Goal: Transaction & Acquisition: Book appointment/travel/reservation

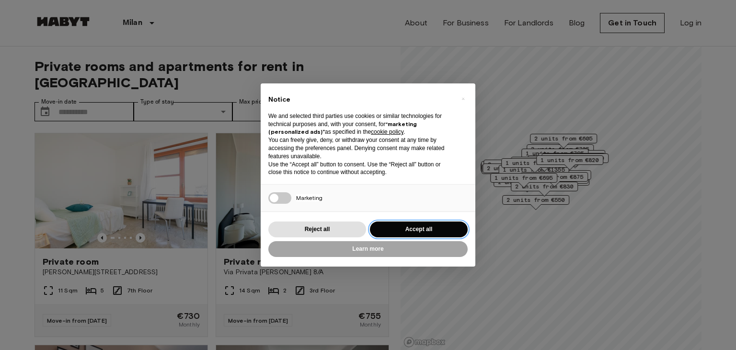
click at [431, 234] on button "Accept all" at bounding box center [419, 229] width 98 height 16
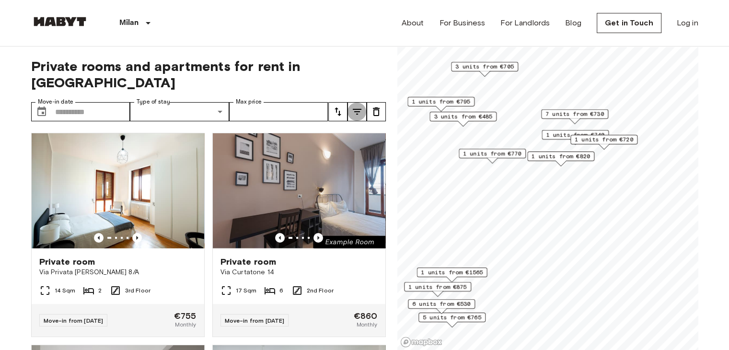
click at [354, 106] on icon "tune" at bounding box center [356, 111] width 11 height 11
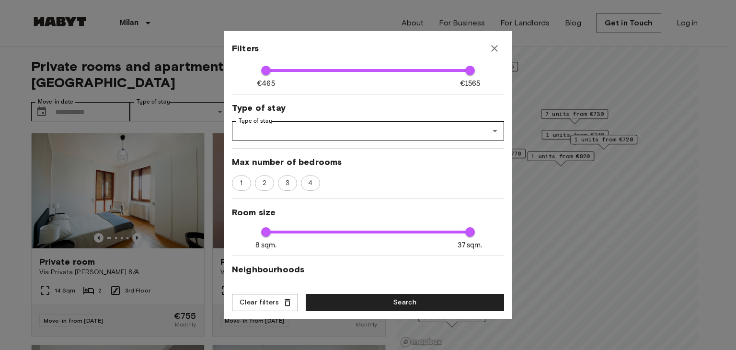
scroll to position [96, 0]
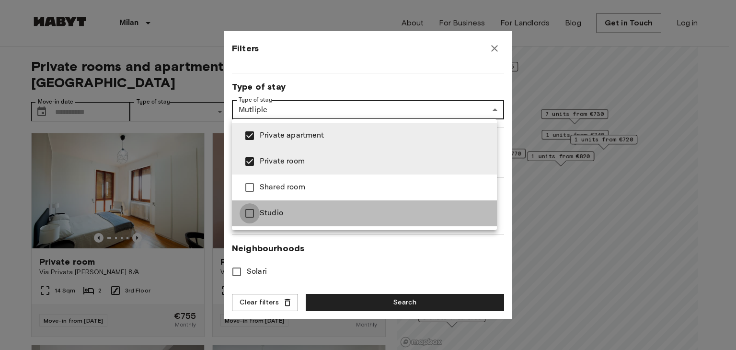
type input "**********"
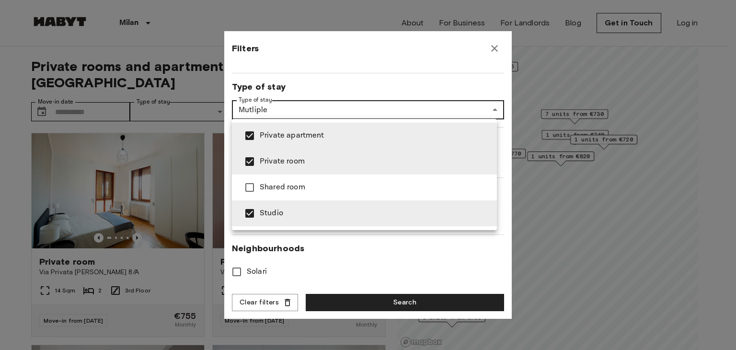
click at [377, 250] on div at bounding box center [368, 175] width 736 height 350
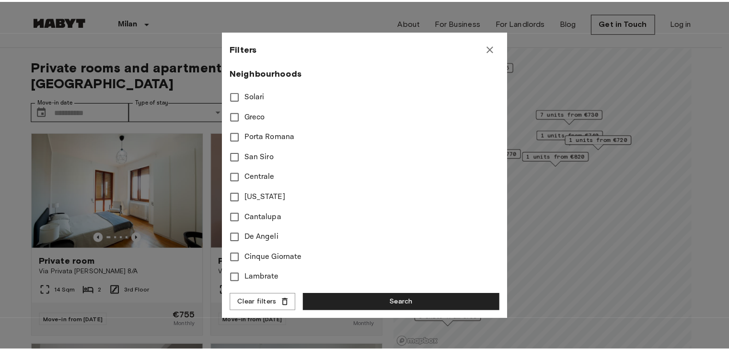
scroll to position [400, 0]
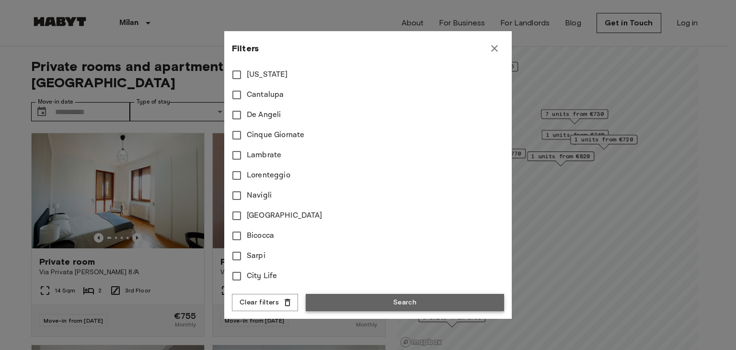
click at [402, 304] on button "Search" at bounding box center [405, 303] width 198 height 18
type input "**********"
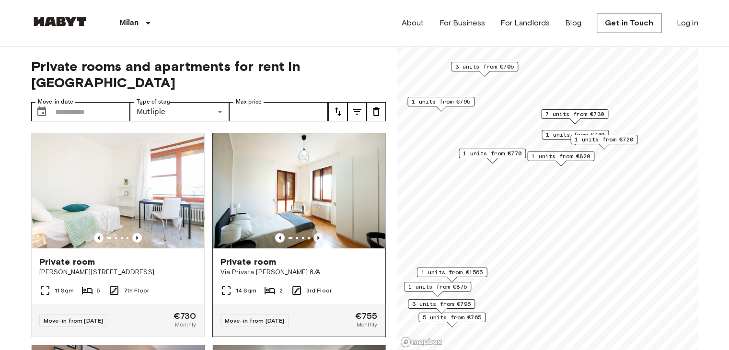
click at [313, 233] on icon "Previous image" at bounding box center [318, 238] width 10 height 10
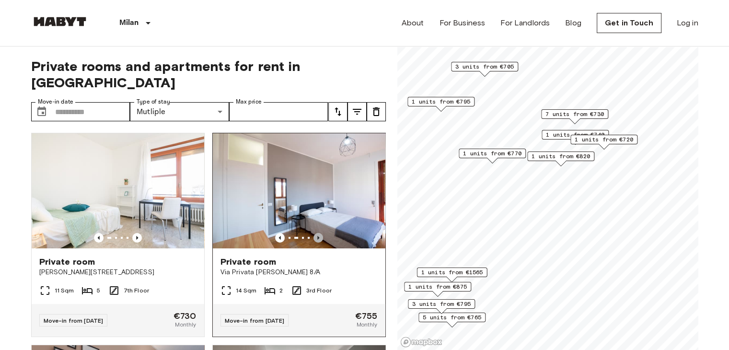
click at [313, 233] on icon "Previous image" at bounding box center [318, 238] width 10 height 10
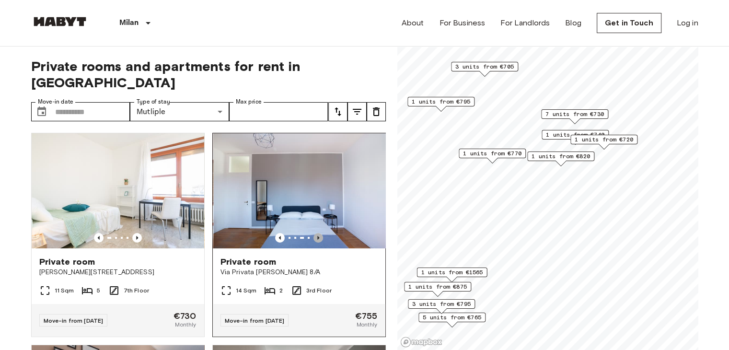
click at [313, 233] on icon "Previous image" at bounding box center [318, 238] width 10 height 10
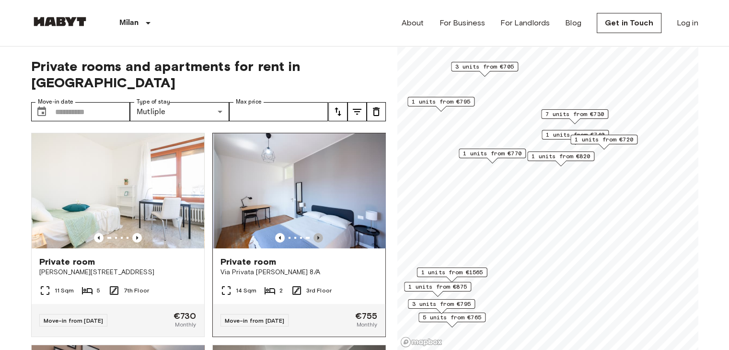
click at [313, 233] on icon "Previous image" at bounding box center [318, 238] width 10 height 10
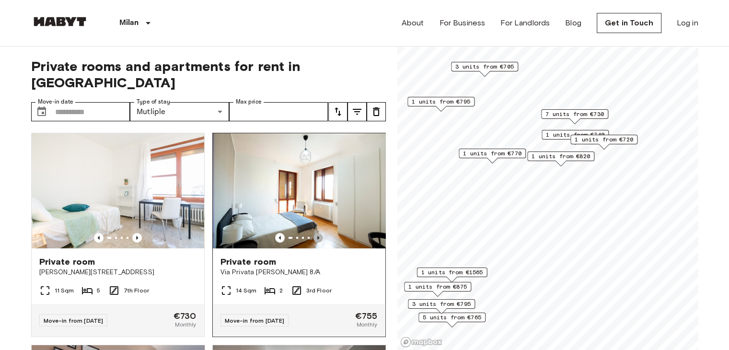
click at [313, 233] on icon "Previous image" at bounding box center [318, 238] width 10 height 10
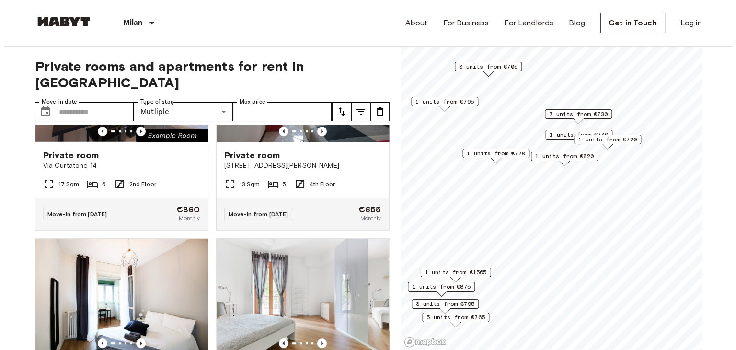
scroll to position [335, 0]
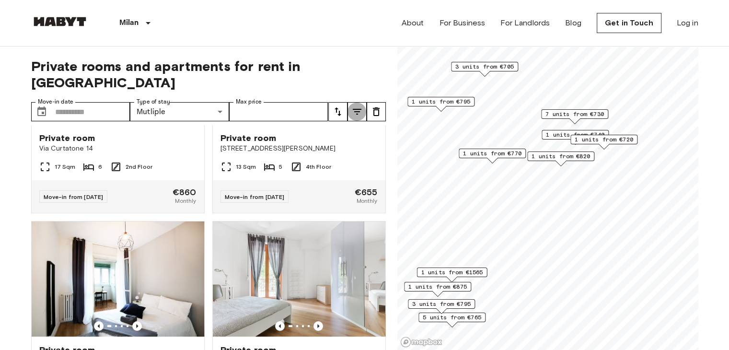
click at [360, 106] on icon "tune" at bounding box center [356, 111] width 11 height 11
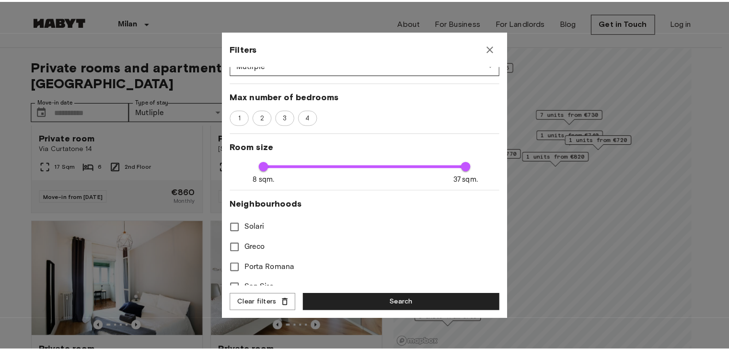
scroll to position [192, 0]
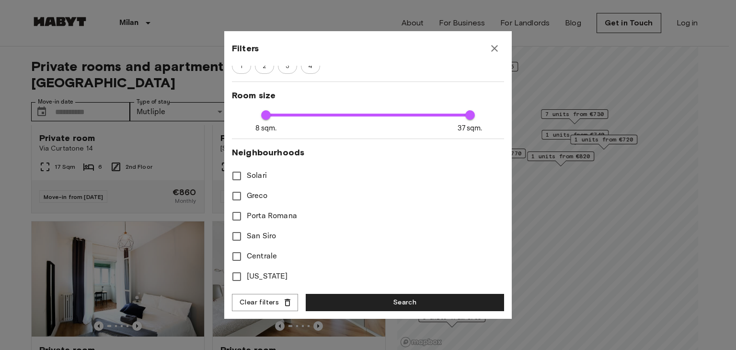
click at [500, 48] on button "button" at bounding box center [494, 48] width 19 height 19
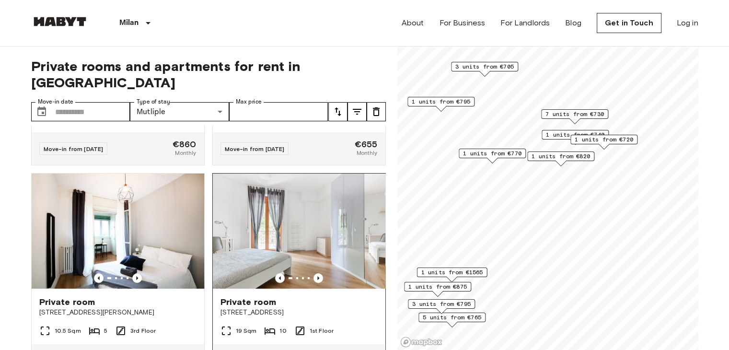
scroll to position [383, 0]
click at [316, 273] on icon "Previous image" at bounding box center [318, 278] width 10 height 10
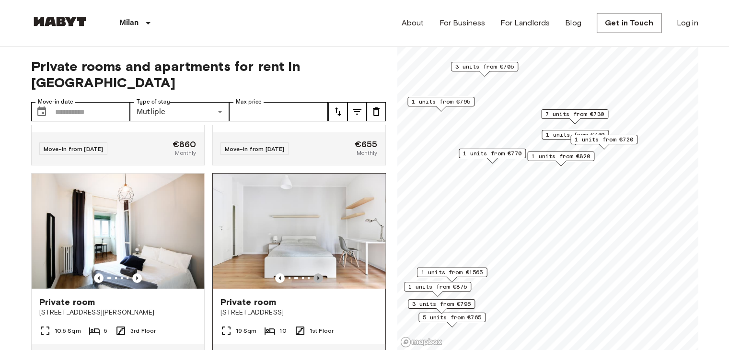
click at [316, 273] on icon "Previous image" at bounding box center [318, 278] width 10 height 10
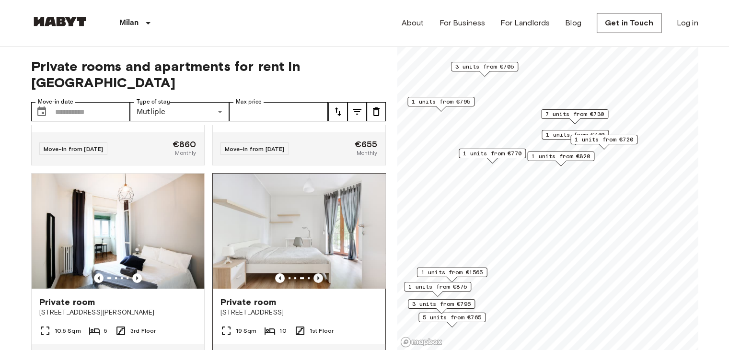
click at [316, 273] on icon "Previous image" at bounding box center [318, 278] width 10 height 10
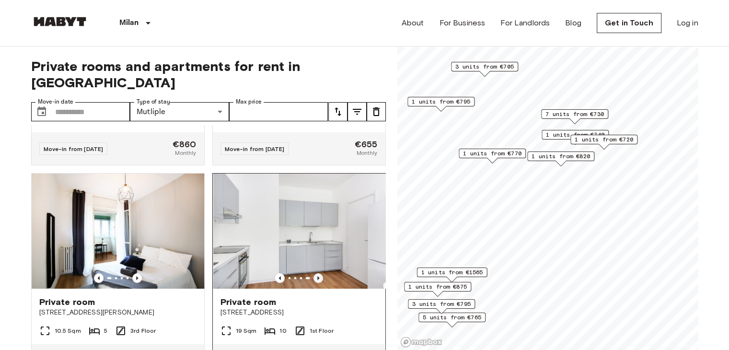
click at [316, 273] on icon "Previous image" at bounding box center [318, 278] width 10 height 10
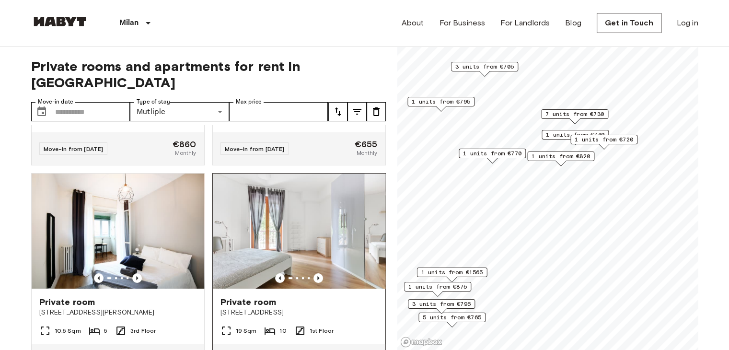
click at [259, 296] on span "Private room" at bounding box center [248, 301] width 56 height 11
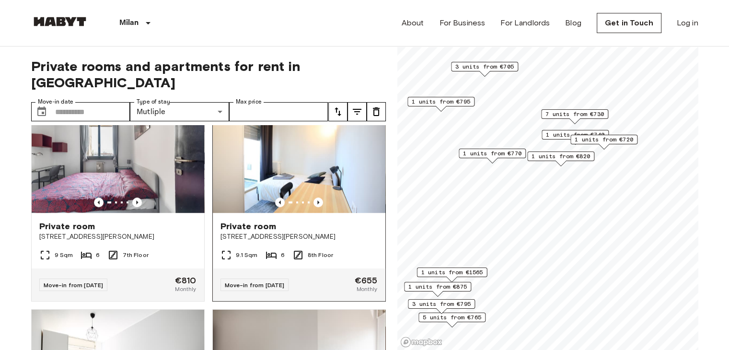
scroll to position [623, 0]
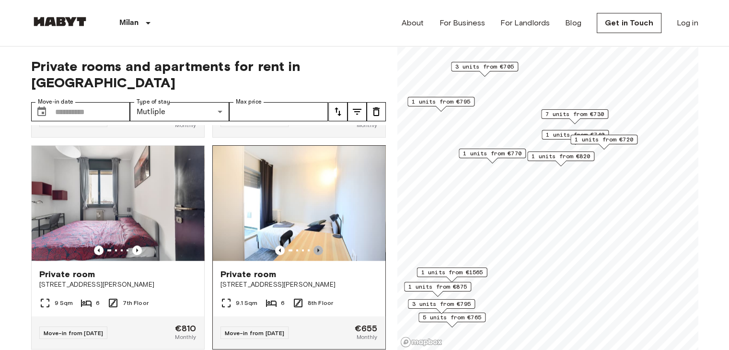
click at [317, 248] on icon "Previous image" at bounding box center [318, 250] width 2 height 4
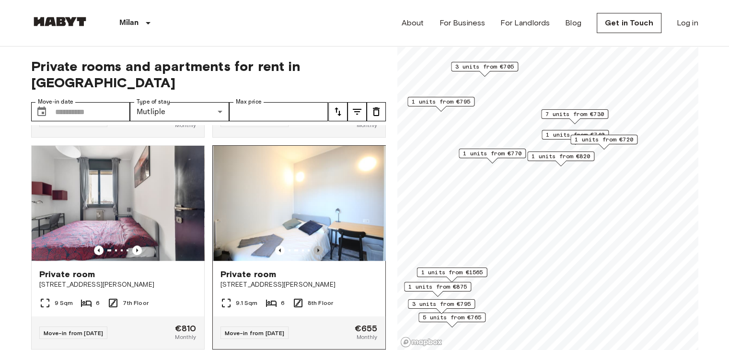
click at [317, 248] on icon "Previous image" at bounding box center [318, 250] width 2 height 4
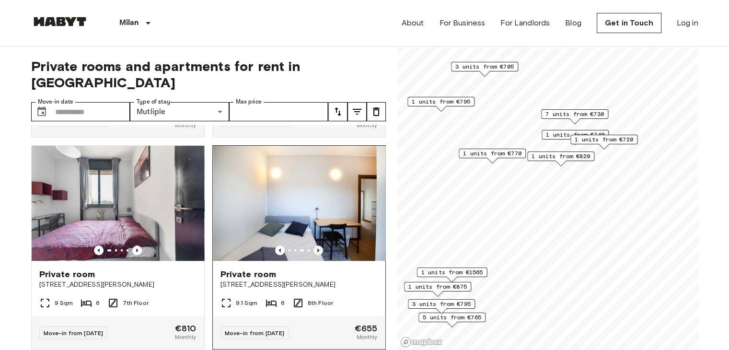
click at [317, 248] on icon "Previous image" at bounding box center [318, 250] width 2 height 4
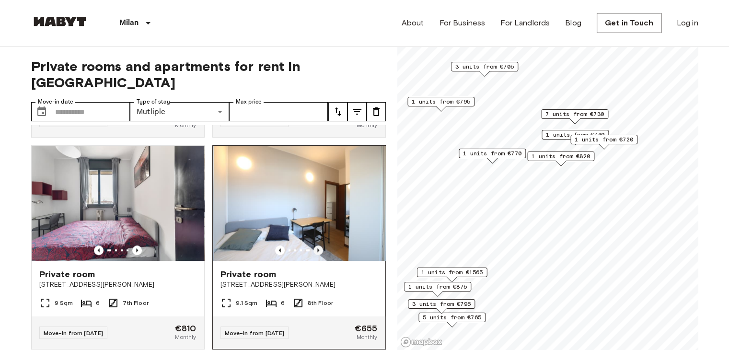
click at [317, 248] on icon "Previous image" at bounding box center [318, 250] width 2 height 4
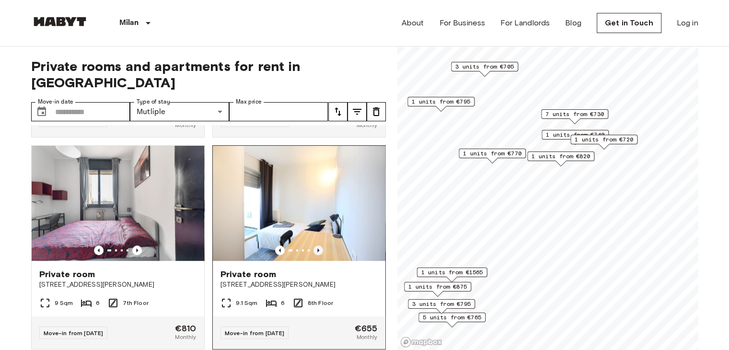
click at [317, 248] on icon "Previous image" at bounding box center [318, 250] width 2 height 4
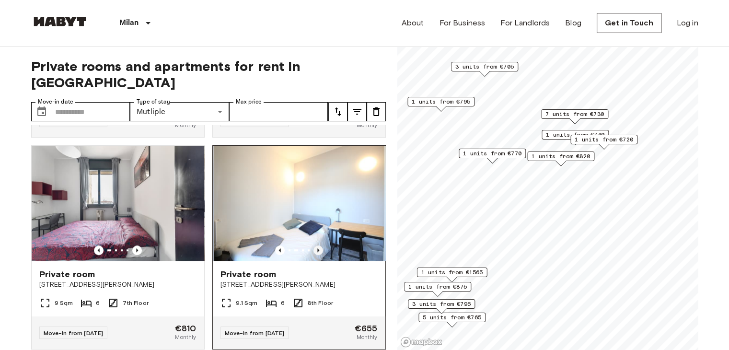
click at [317, 248] on icon "Previous image" at bounding box center [318, 250] width 2 height 4
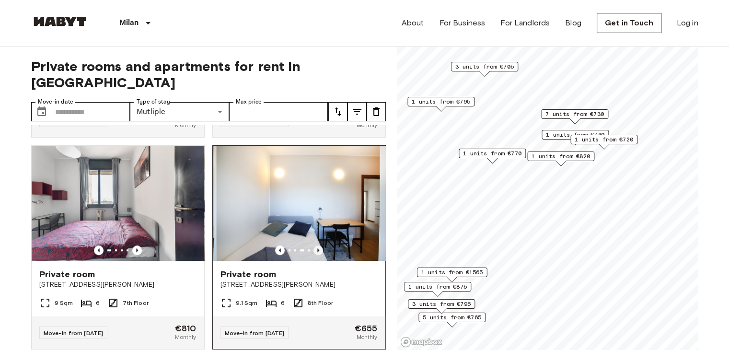
click at [317, 248] on icon "Previous image" at bounding box center [318, 250] width 2 height 4
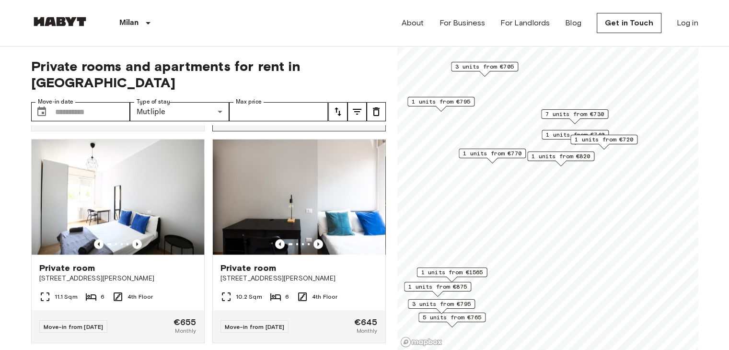
scroll to position [862, 0]
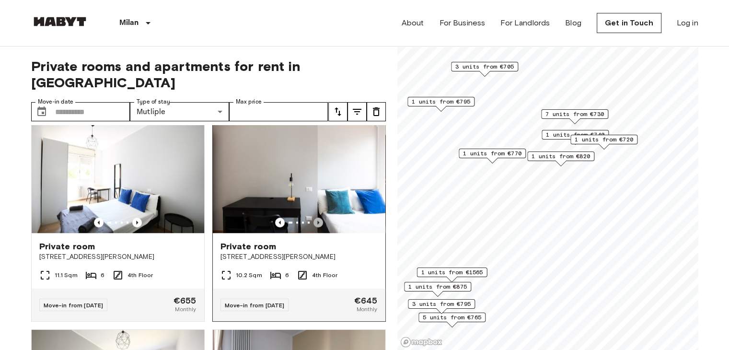
click at [313, 219] on icon "Previous image" at bounding box center [318, 222] width 10 height 10
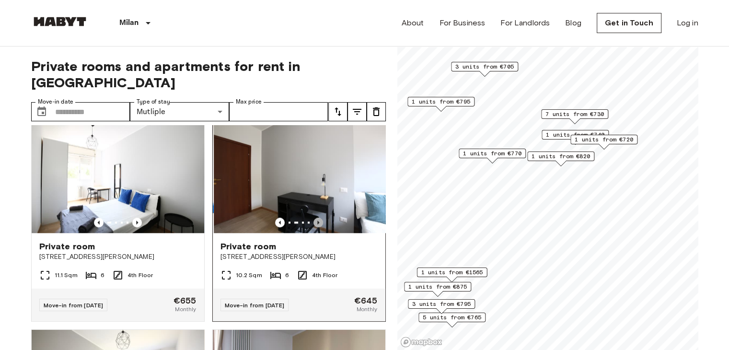
click at [313, 221] on icon "Previous image" at bounding box center [318, 222] width 10 height 10
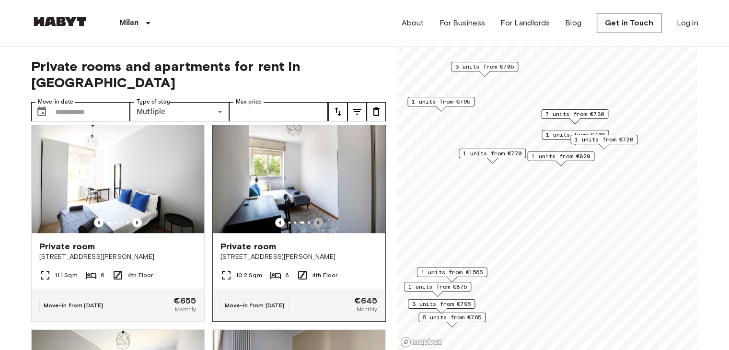
click at [313, 221] on icon "Previous image" at bounding box center [318, 222] width 10 height 10
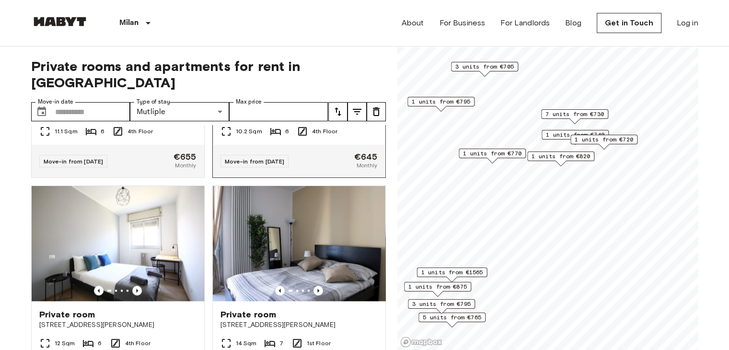
scroll to position [1054, 0]
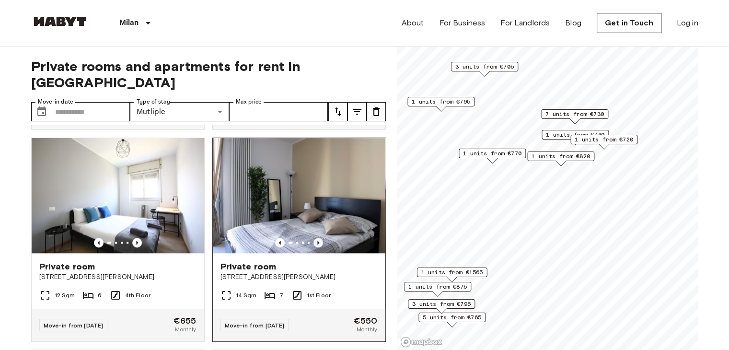
click at [313, 244] on icon "Previous image" at bounding box center [318, 243] width 10 height 10
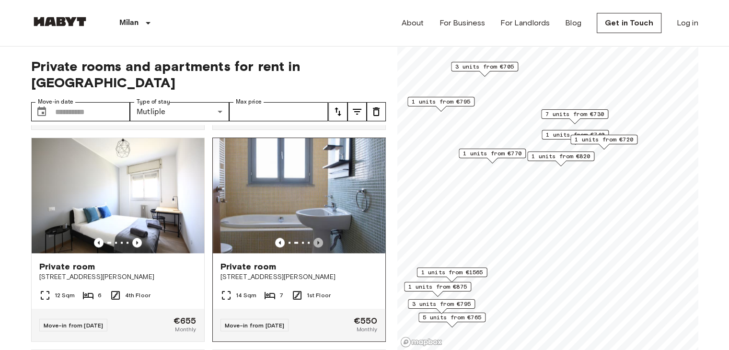
click at [313, 244] on icon "Previous image" at bounding box center [318, 243] width 10 height 10
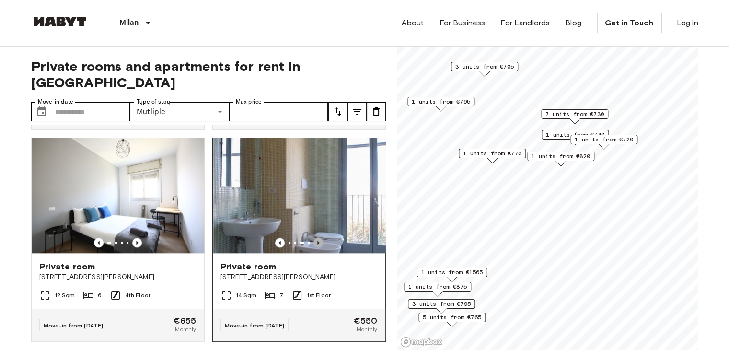
click at [313, 244] on icon "Previous image" at bounding box center [318, 243] width 10 height 10
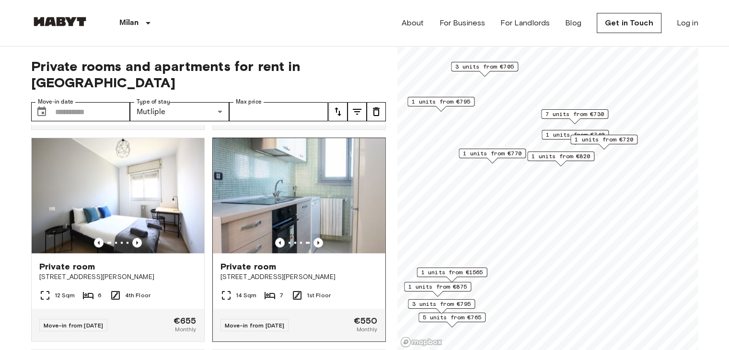
click at [258, 268] on span "Private room" at bounding box center [248, 266] width 56 height 11
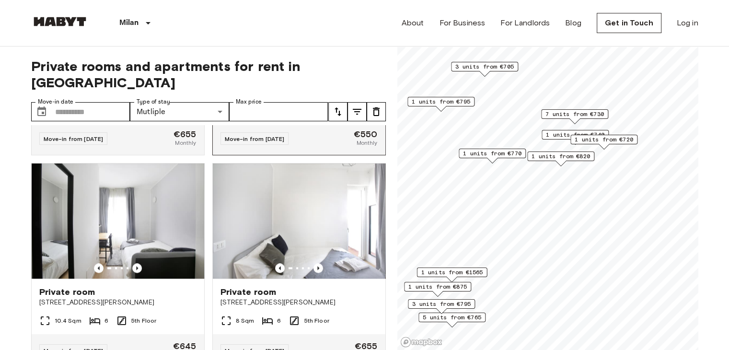
scroll to position [1245, 0]
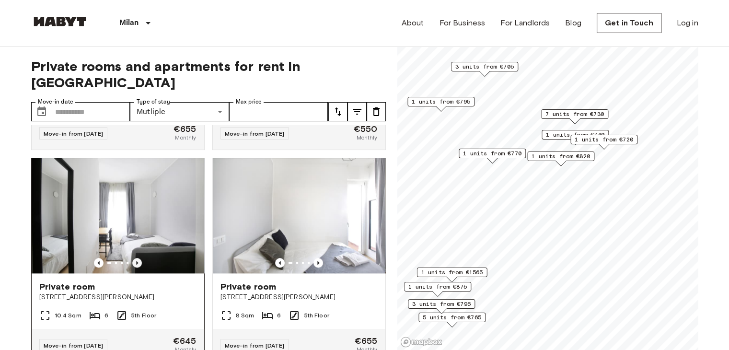
click at [134, 267] on icon "Previous image" at bounding box center [137, 263] width 10 height 10
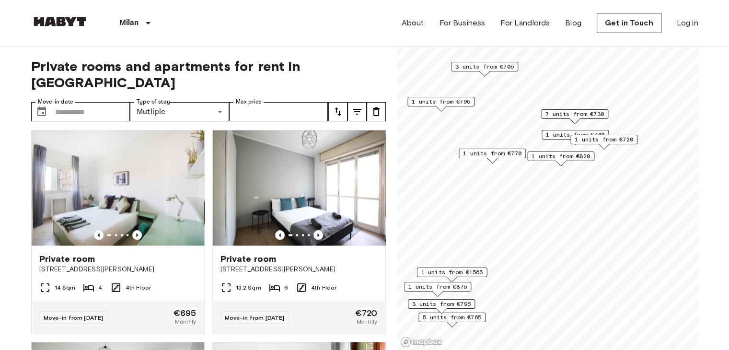
scroll to position [1533, 0]
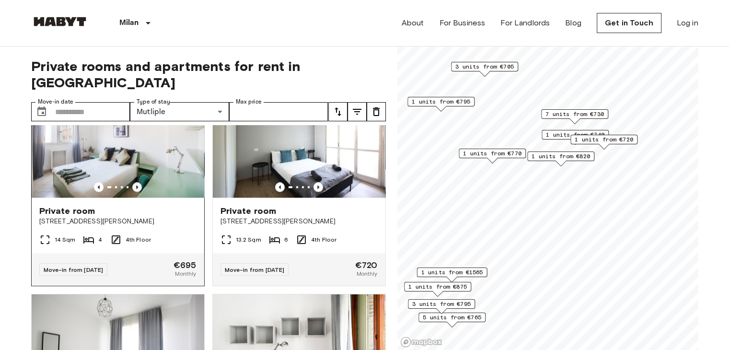
click at [135, 192] on icon "Previous image" at bounding box center [137, 187] width 10 height 10
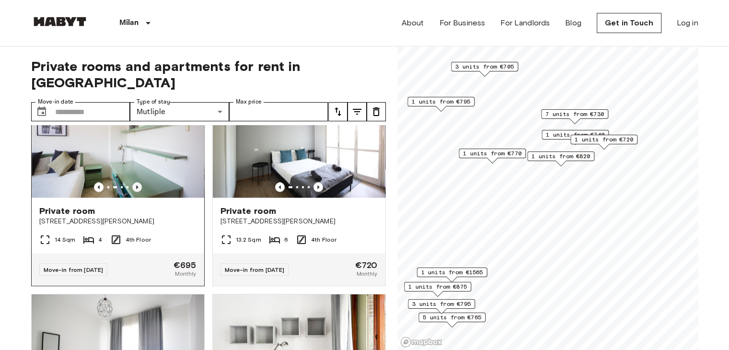
click at [136, 189] on icon "Previous image" at bounding box center [137, 187] width 2 height 4
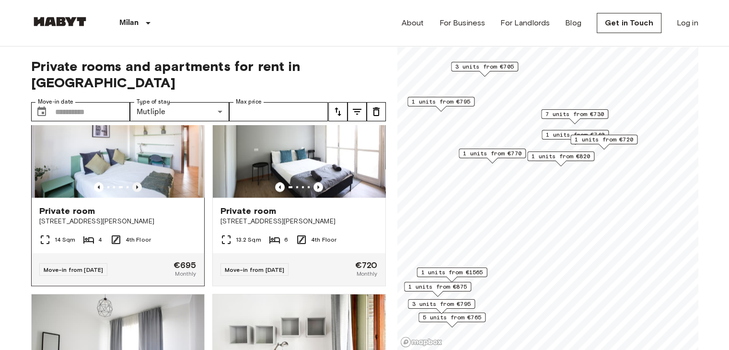
click at [136, 189] on icon "Previous image" at bounding box center [137, 187] width 2 height 4
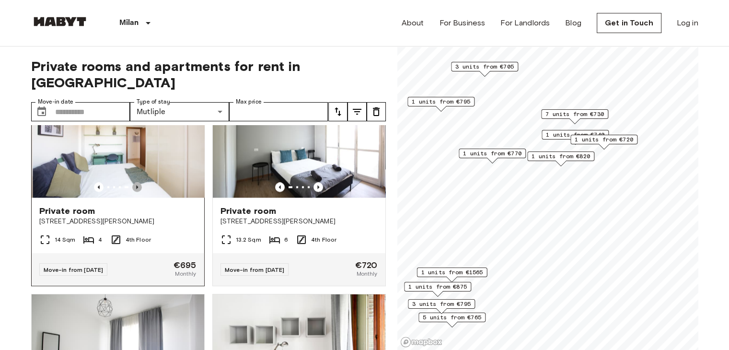
click at [136, 189] on icon "Previous image" at bounding box center [137, 187] width 2 height 4
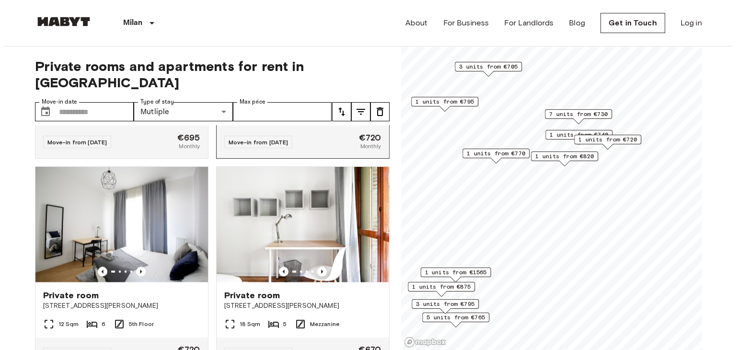
scroll to position [1677, 0]
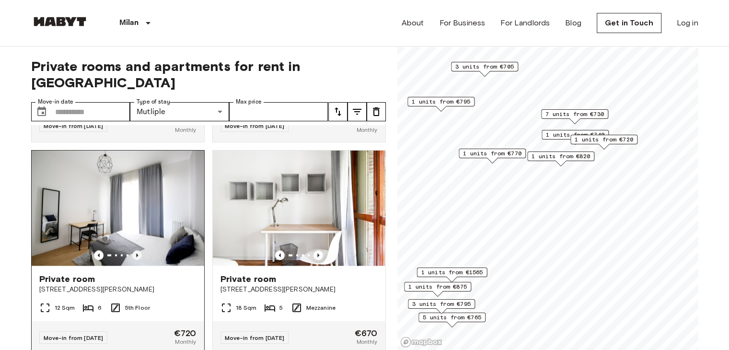
click at [136, 257] on icon "Previous image" at bounding box center [137, 255] width 2 height 4
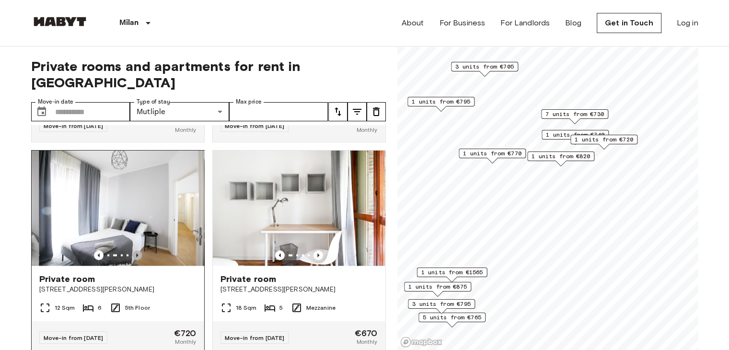
click at [136, 257] on icon "Previous image" at bounding box center [137, 255] width 2 height 4
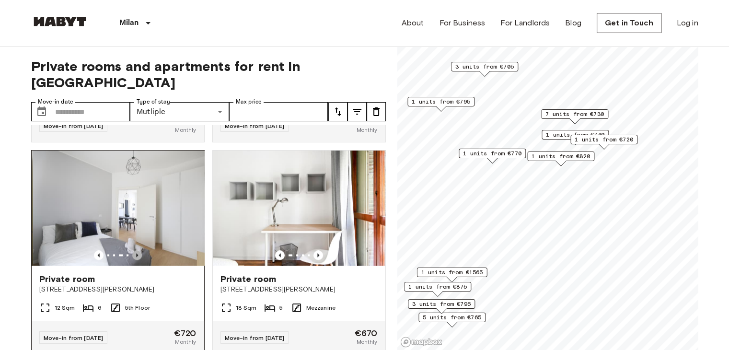
click at [136, 257] on icon "Previous image" at bounding box center [137, 255] width 2 height 4
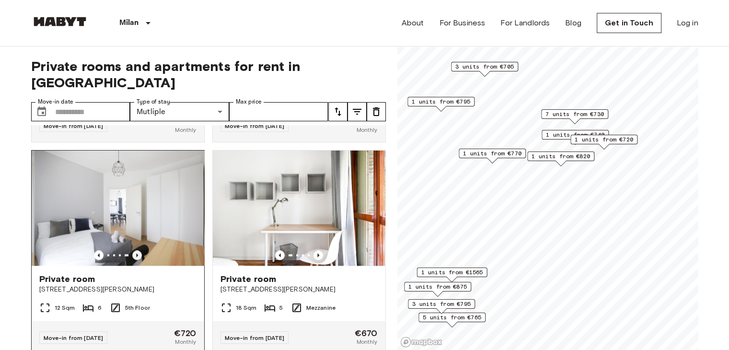
click at [136, 257] on icon "Previous image" at bounding box center [137, 255] width 2 height 4
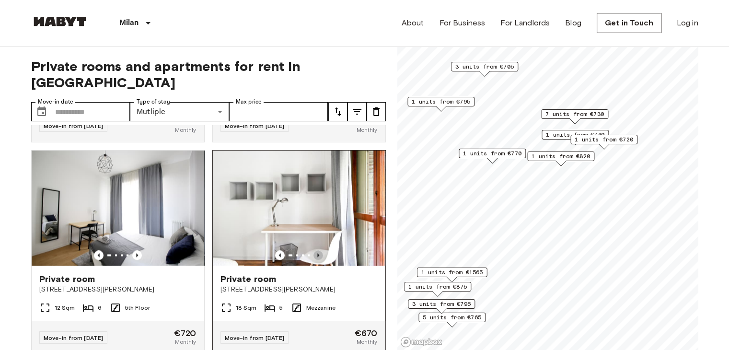
click at [315, 260] on icon "Previous image" at bounding box center [318, 255] width 10 height 10
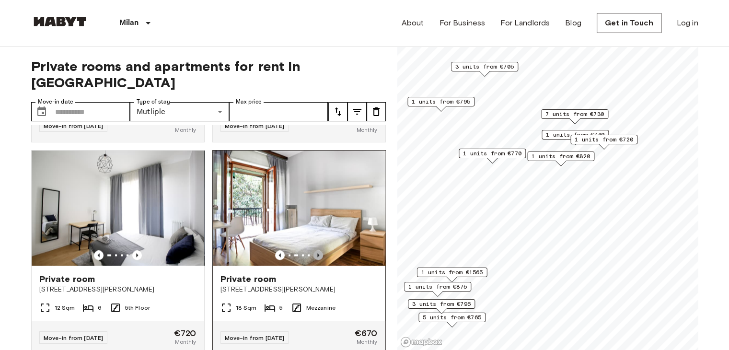
click at [313, 260] on icon "Previous image" at bounding box center [318, 255] width 10 height 10
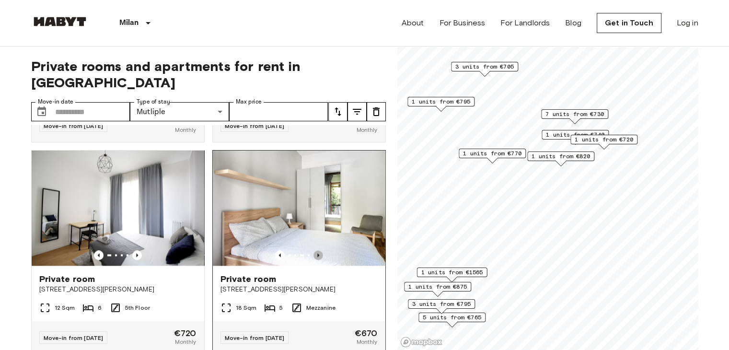
click at [313, 260] on icon "Previous image" at bounding box center [318, 255] width 10 height 10
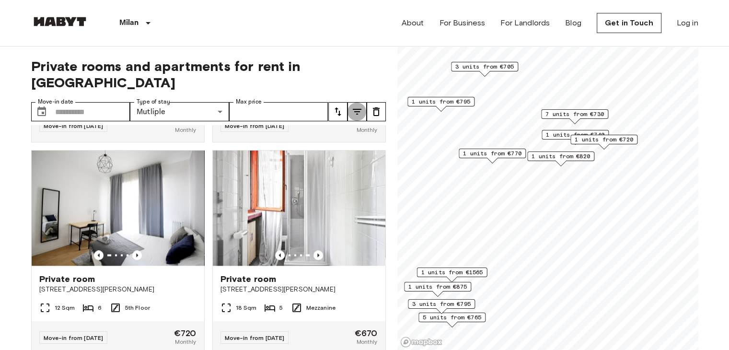
click at [357, 109] on icon "tune" at bounding box center [357, 112] width 9 height 6
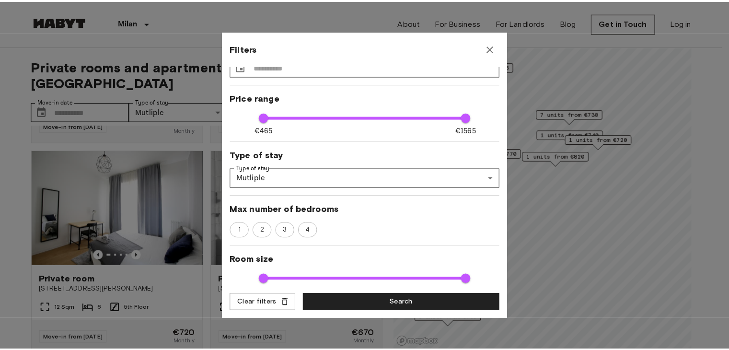
scroll to position [0, 0]
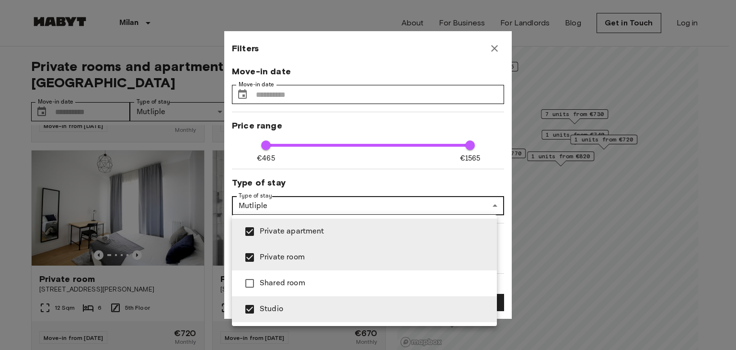
type input "**********"
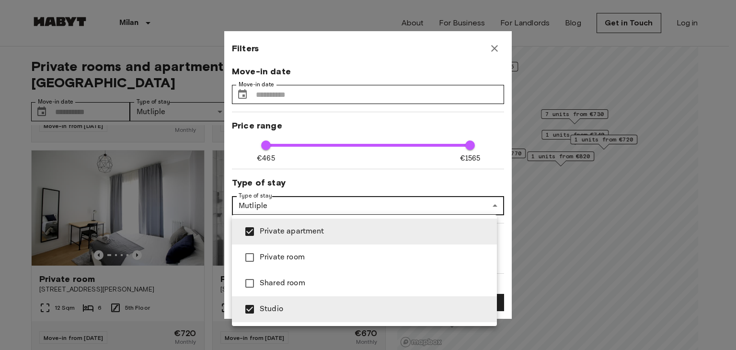
click at [503, 220] on div at bounding box center [368, 175] width 736 height 350
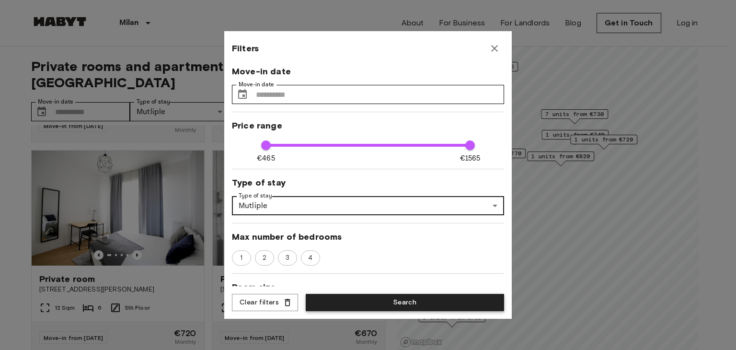
click at [437, 299] on button "Search" at bounding box center [405, 303] width 198 height 18
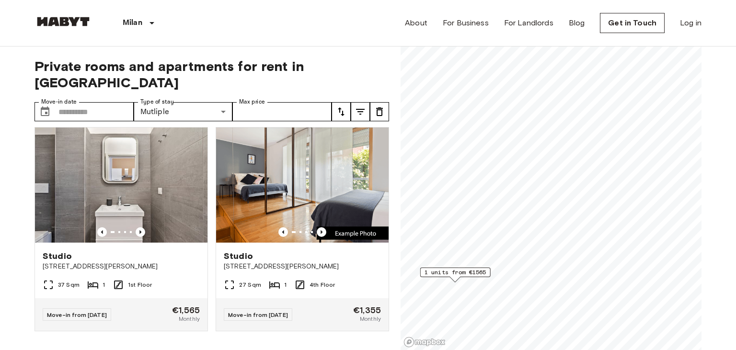
type input "**********"
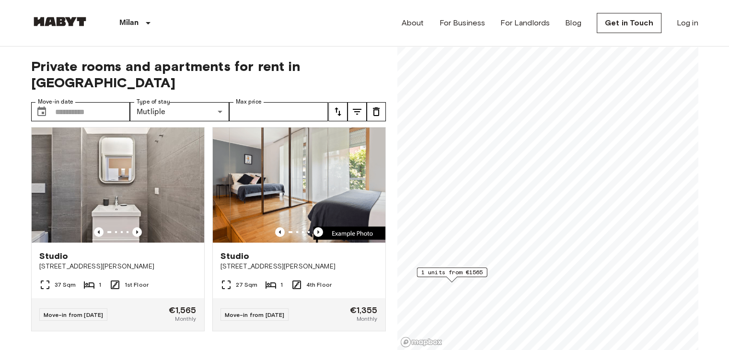
scroll to position [1, 0]
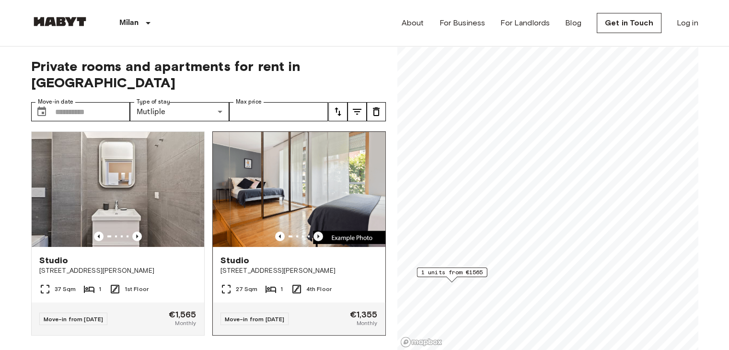
click at [313, 231] on icon "Previous image" at bounding box center [318, 236] width 10 height 10
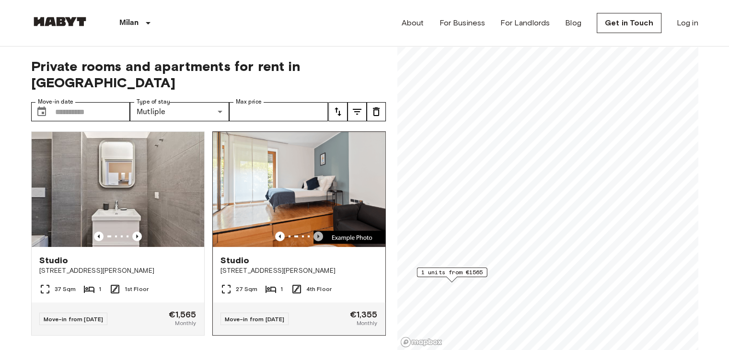
click at [313, 231] on icon "Previous image" at bounding box center [318, 236] width 10 height 10
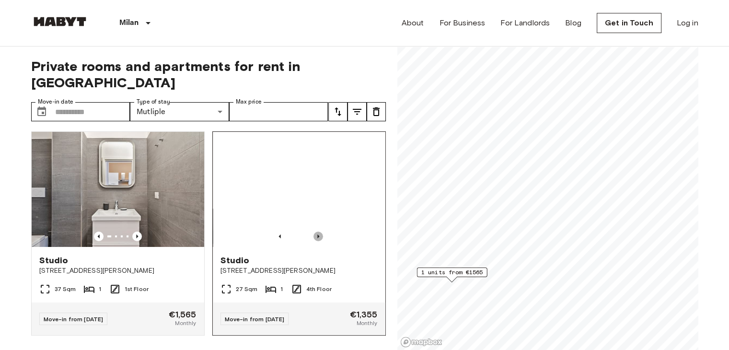
click at [313, 231] on icon "Previous image" at bounding box center [318, 236] width 10 height 10
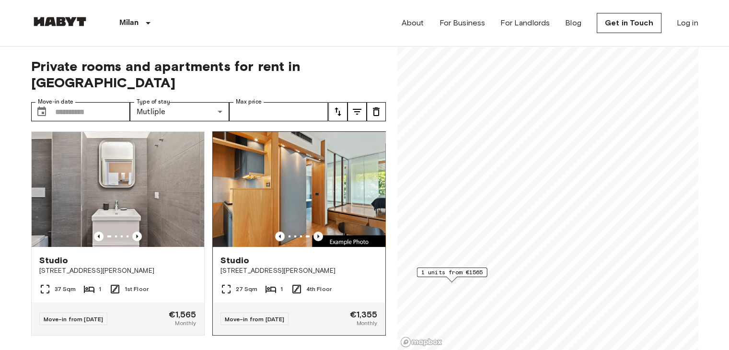
click at [313, 231] on icon "Previous image" at bounding box center [318, 236] width 10 height 10
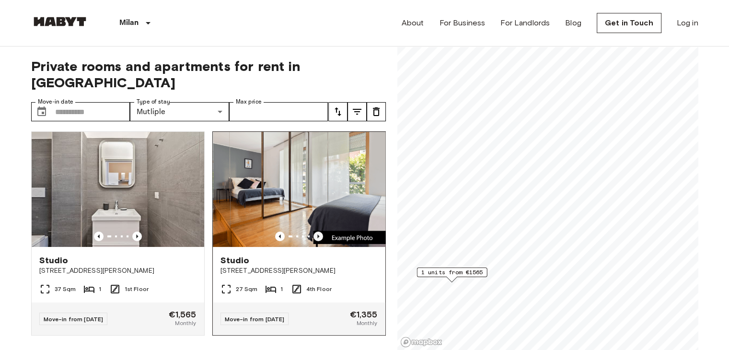
click at [313, 231] on icon "Previous image" at bounding box center [318, 236] width 10 height 10
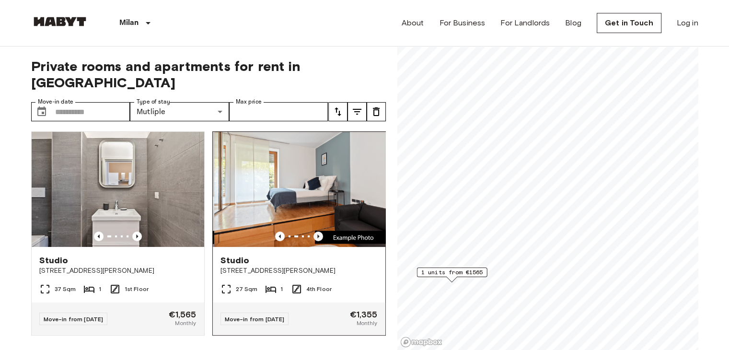
click at [313, 231] on icon "Previous image" at bounding box center [318, 236] width 10 height 10
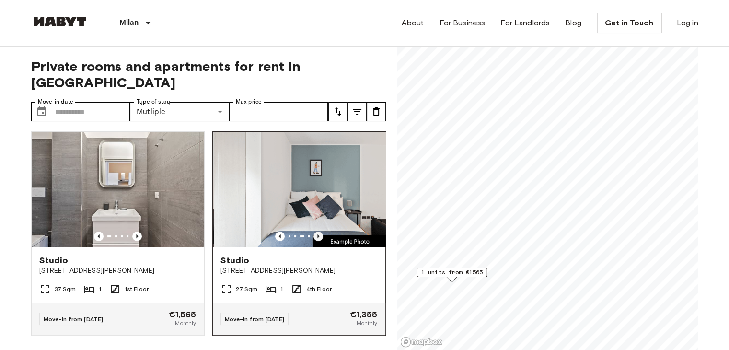
click at [313, 231] on icon "Previous image" at bounding box center [318, 236] width 10 height 10
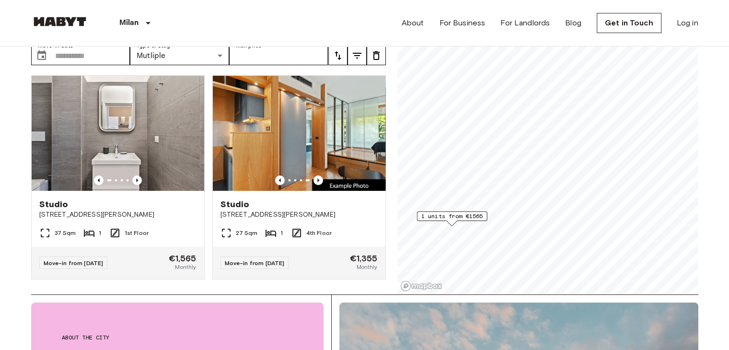
scroll to position [0, 0]
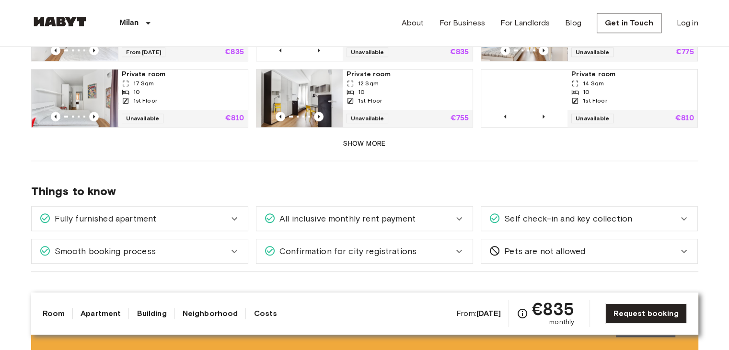
scroll to position [623, 0]
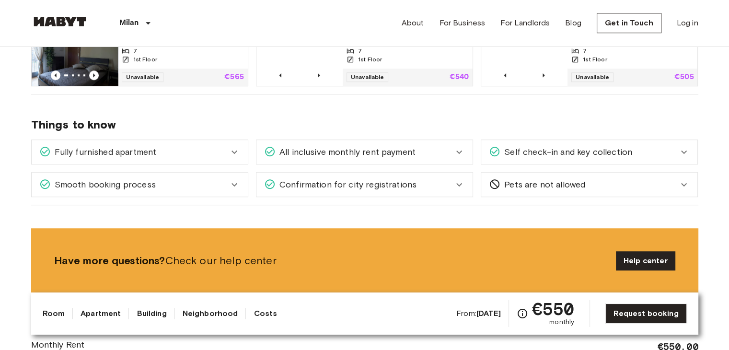
scroll to position [719, 0]
